Goal: Transaction & Acquisition: Subscribe to service/newsletter

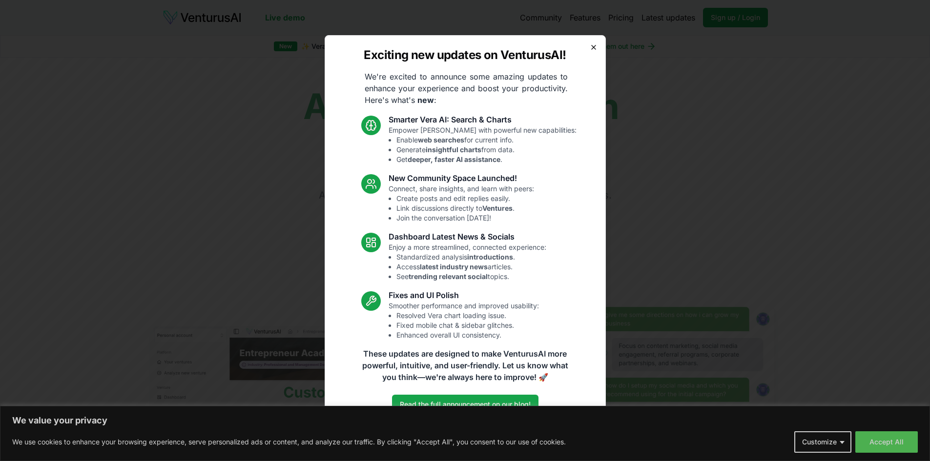
click at [590, 47] on icon "button" at bounding box center [594, 47] width 8 height 8
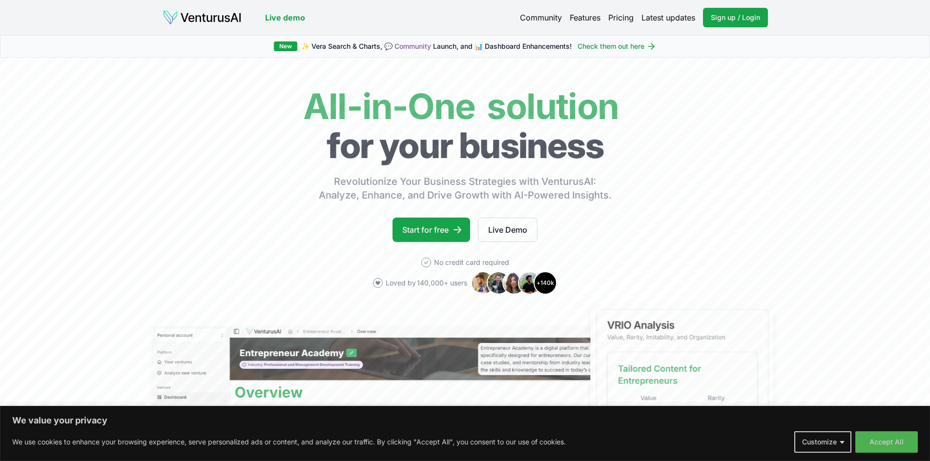
click at [619, 18] on link "Pricing" at bounding box center [620, 18] width 25 height 12
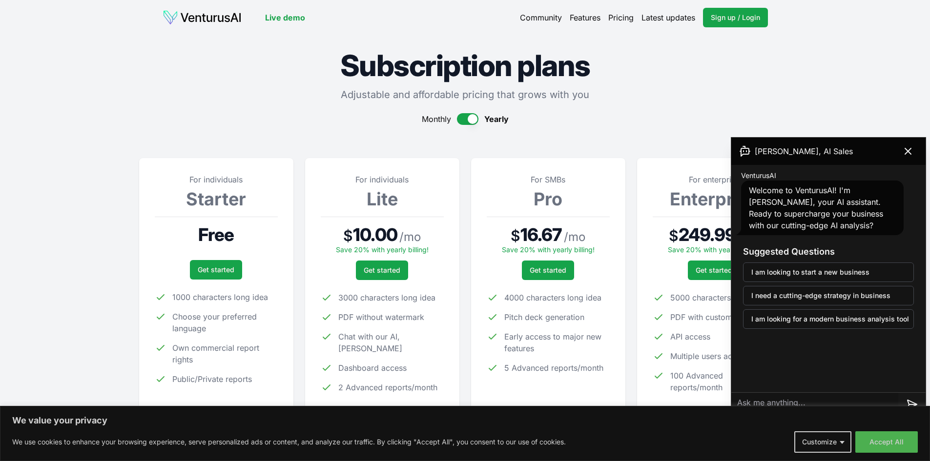
click at [203, 17] on img at bounding box center [202, 18] width 79 height 16
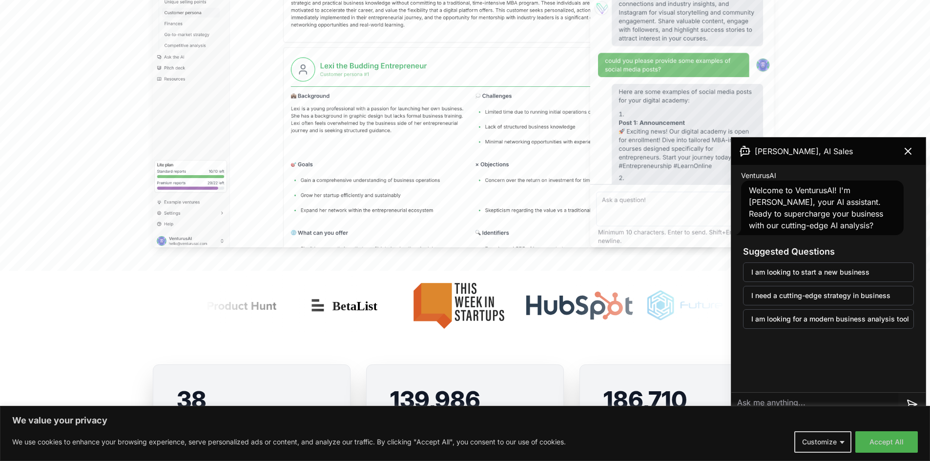
scroll to position [439, 0]
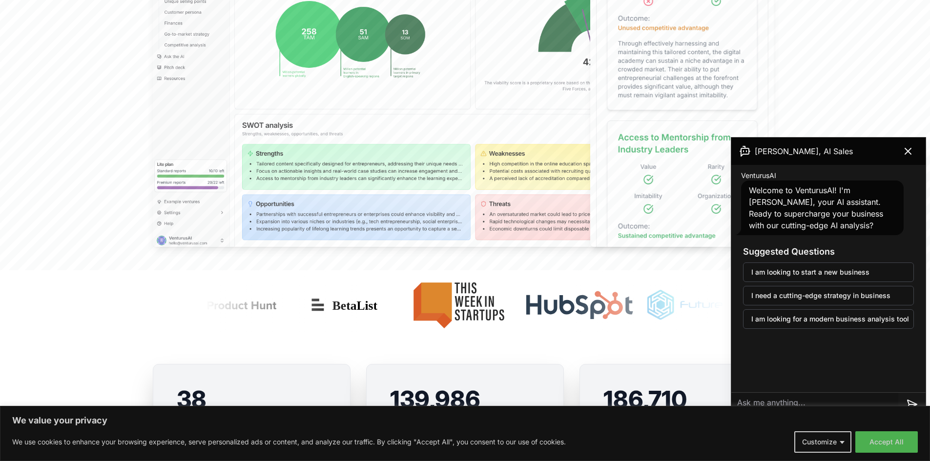
scroll to position [0, 0]
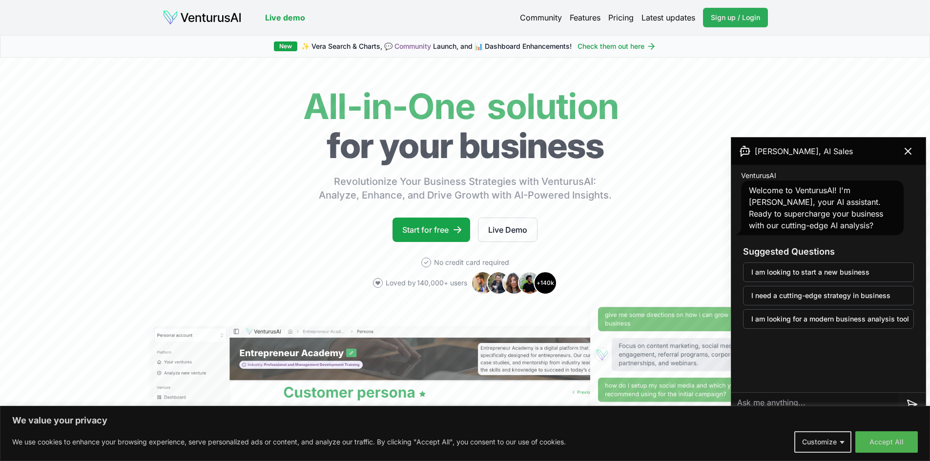
click at [736, 17] on span "Sign up / Login" at bounding box center [735, 18] width 49 height 10
